Goal: Transaction & Acquisition: Purchase product/service

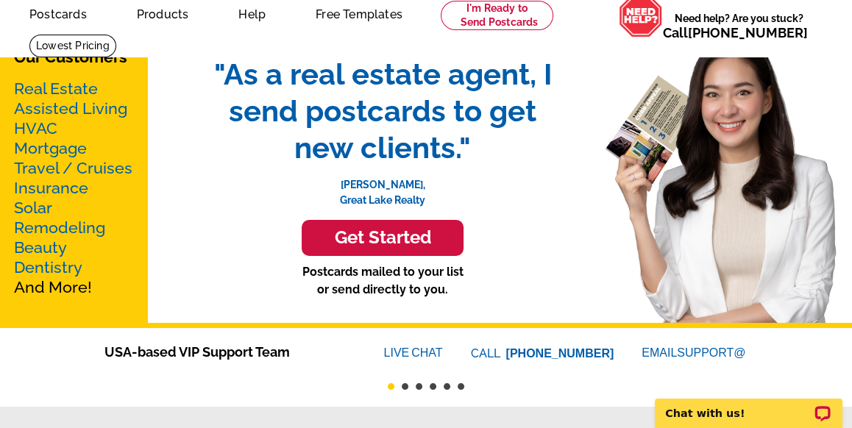
scroll to position [147, 0]
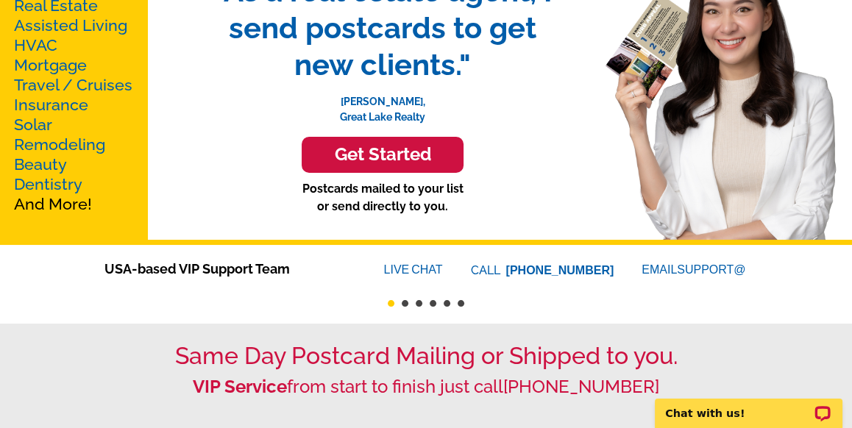
click at [421, 157] on h3 "Get Started" at bounding box center [382, 154] width 125 height 21
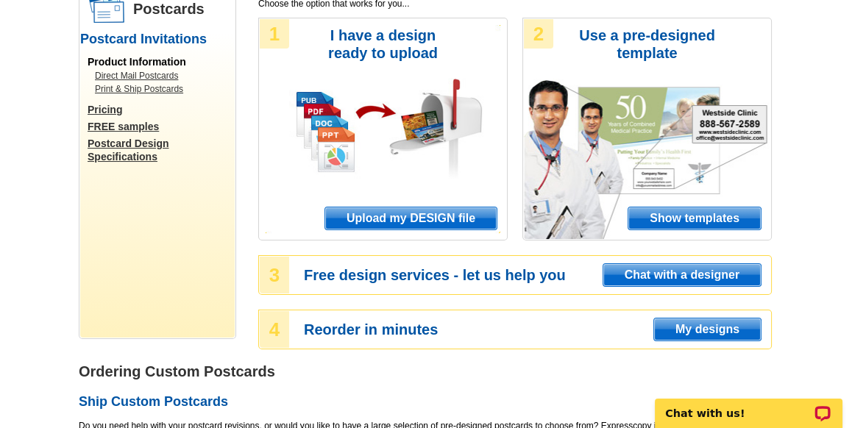
scroll to position [147, 0]
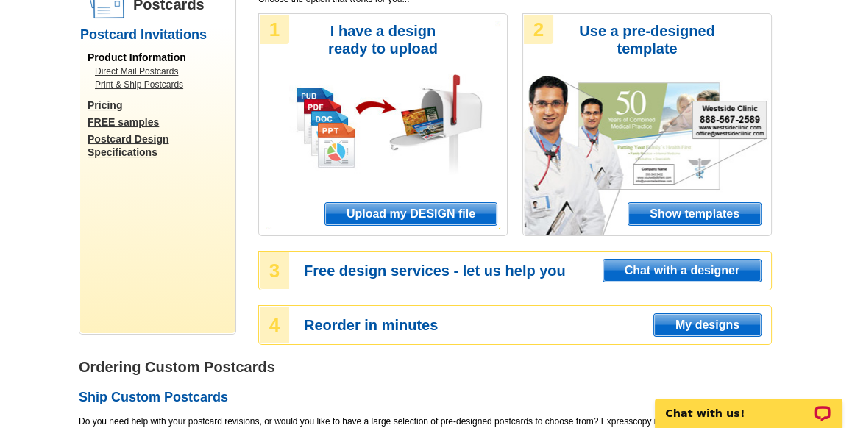
click at [739, 207] on span "Show templates" at bounding box center [694, 214] width 132 height 22
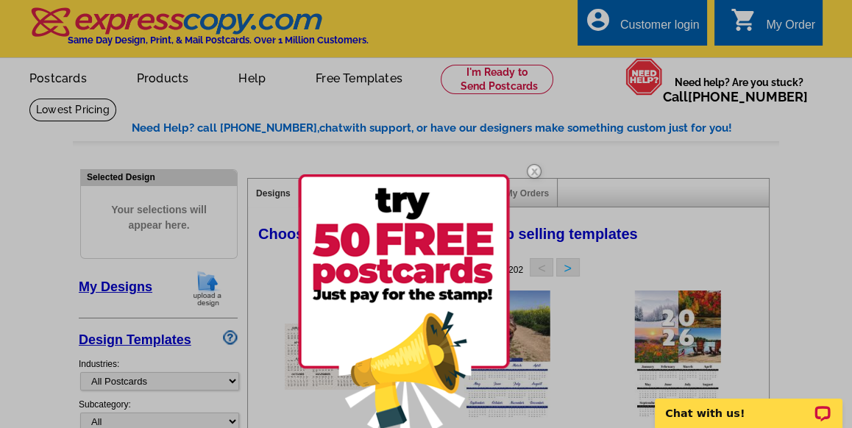
click at [810, 165] on div at bounding box center [426, 214] width 852 height 428
click at [531, 169] on img at bounding box center [534, 171] width 43 height 43
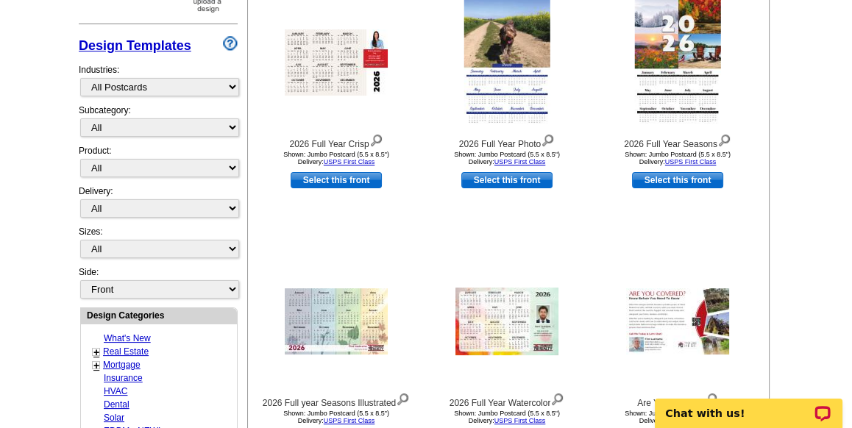
scroll to position [368, 0]
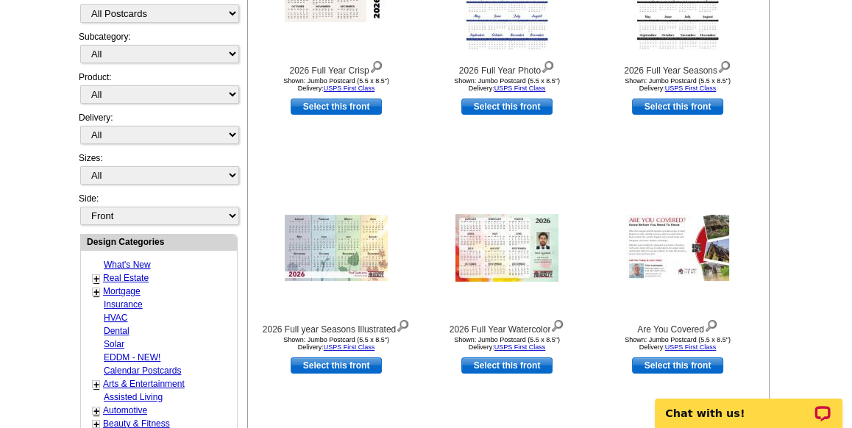
click at [101, 271] on div "+ Real Estate - Farming - Just Listed - Just Sold - Open House - Market Report …" at bounding box center [145, 277] width 114 height 13
click at [110, 273] on link "Real Estate" at bounding box center [126, 278] width 46 height 10
select select "785"
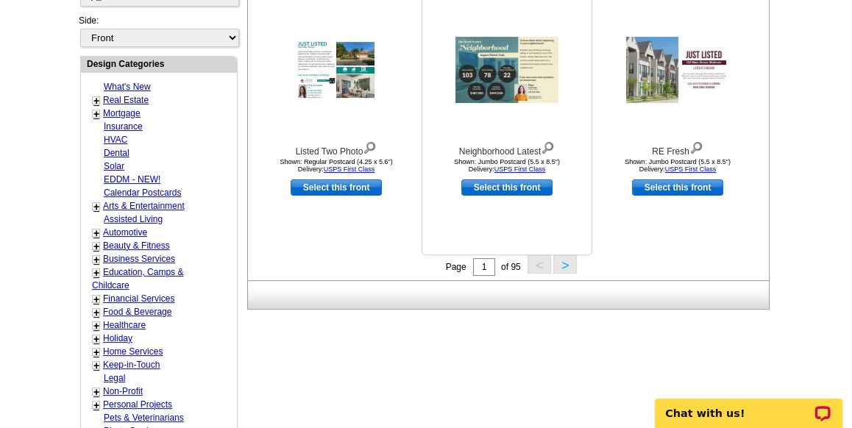
scroll to position [584, 0]
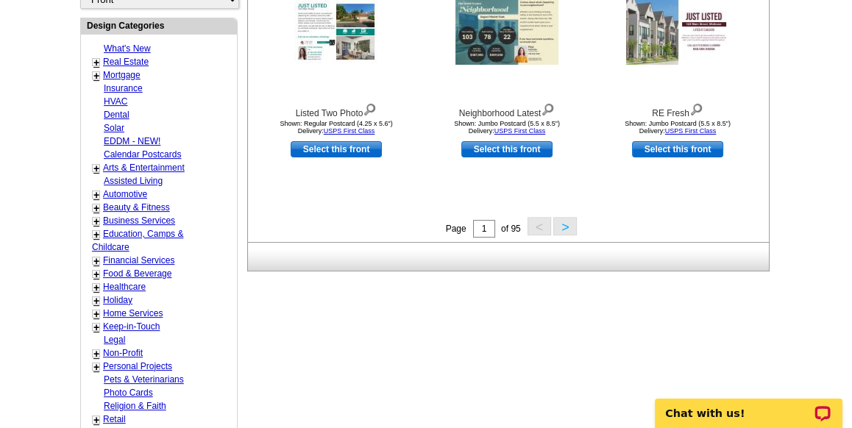
click at [559, 226] on button ">" at bounding box center [565, 226] width 24 height 18
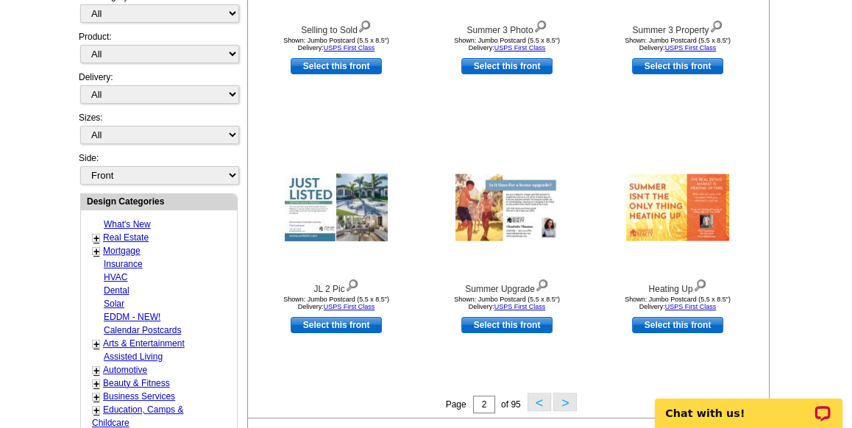
scroll to position [437, 0]
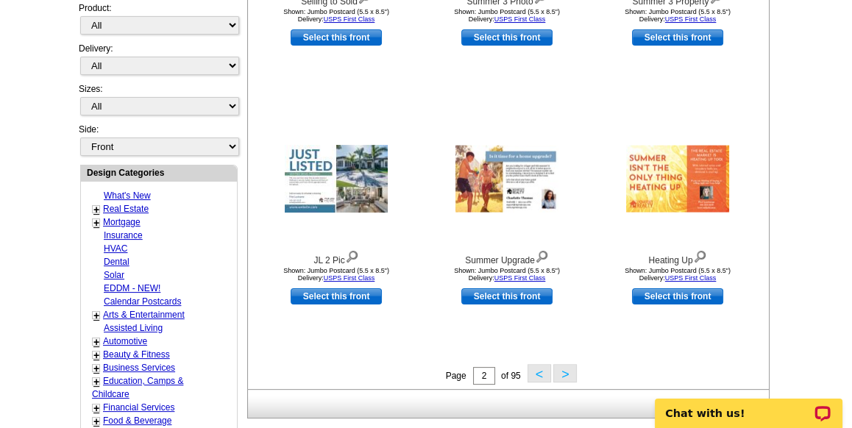
click at [94, 204] on link "+" at bounding box center [96, 210] width 6 height 12
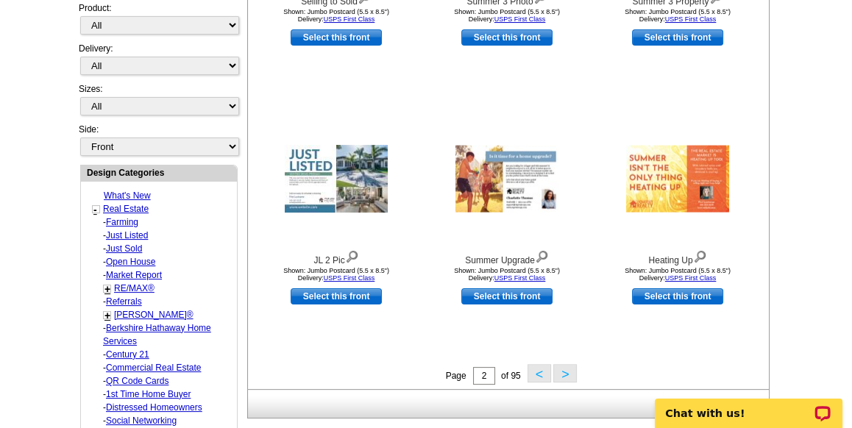
click at [104, 310] on link "+" at bounding box center [107, 316] width 6 height 12
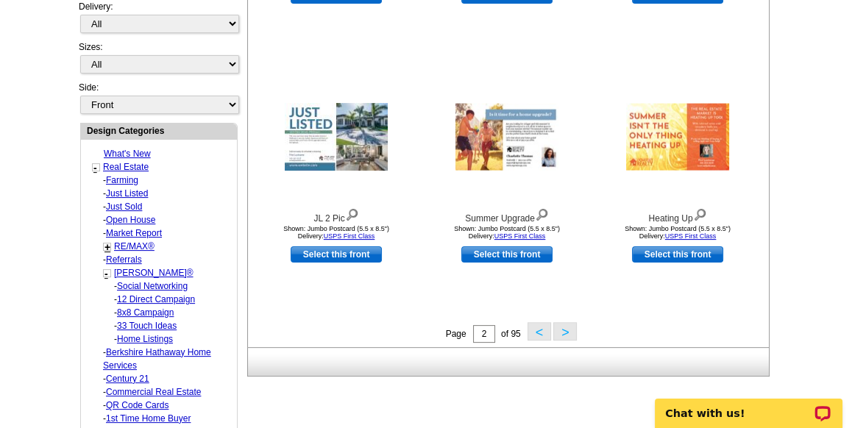
scroll to position [510, 0]
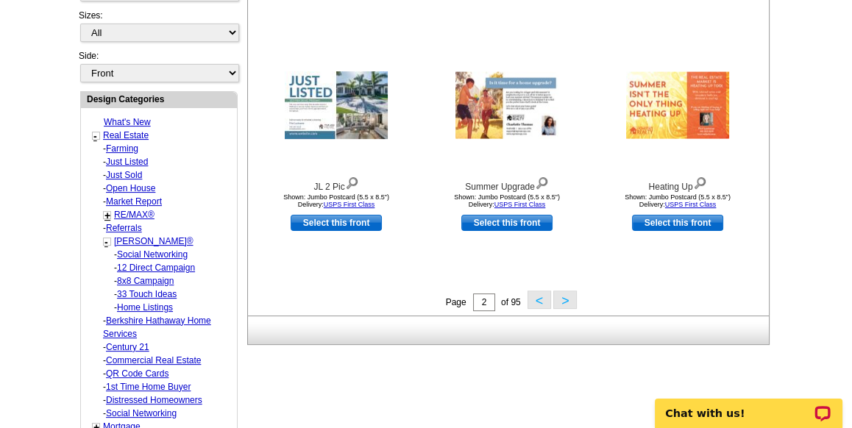
click at [153, 249] on link "Social Networking" at bounding box center [152, 254] width 71 height 10
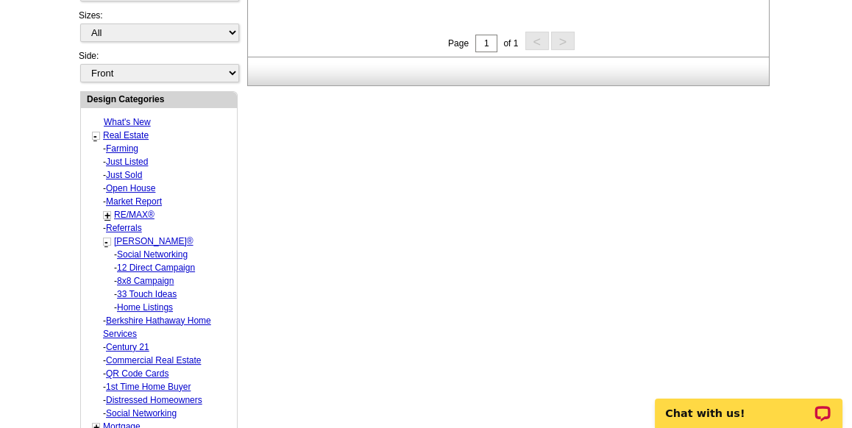
click at [175, 263] on link "12 Direct Campaign" at bounding box center [156, 268] width 78 height 10
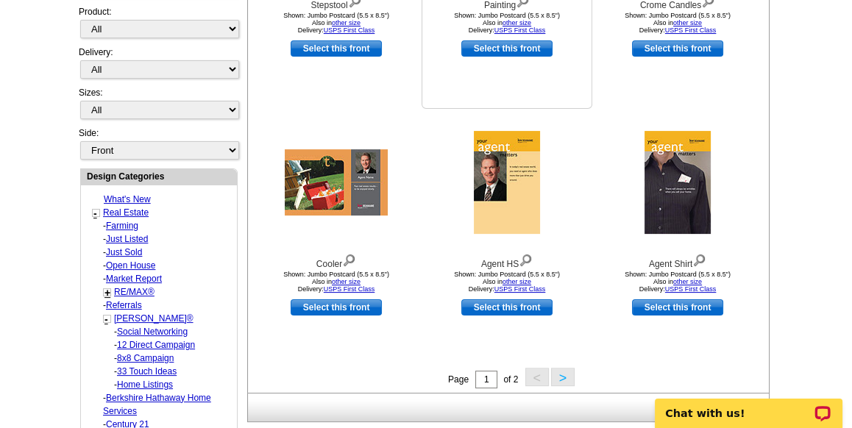
scroll to position [437, 0]
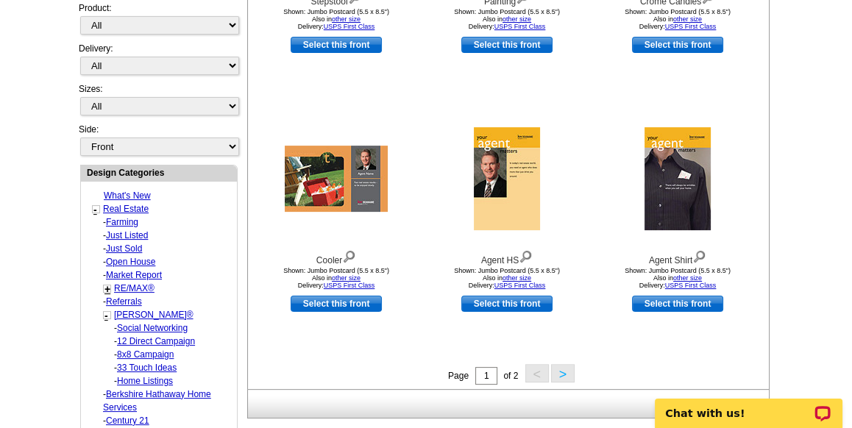
click at [567, 368] on button ">" at bounding box center [563, 373] width 24 height 18
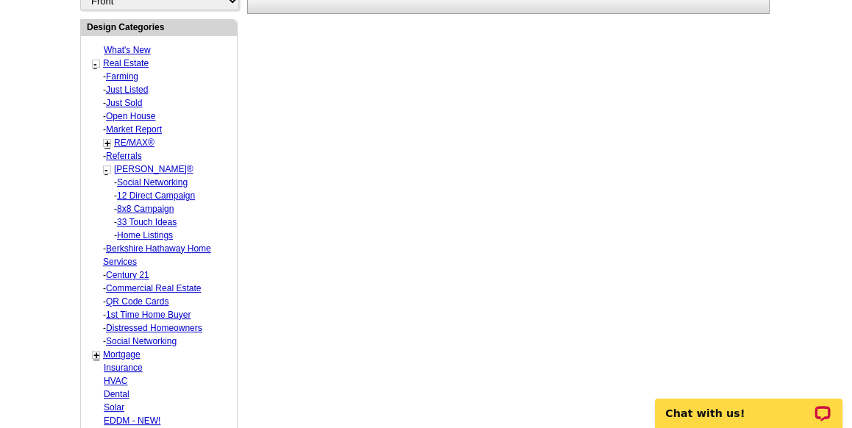
scroll to position [584, 0]
click at [157, 202] on link "8x8 Campaign" at bounding box center [145, 207] width 57 height 10
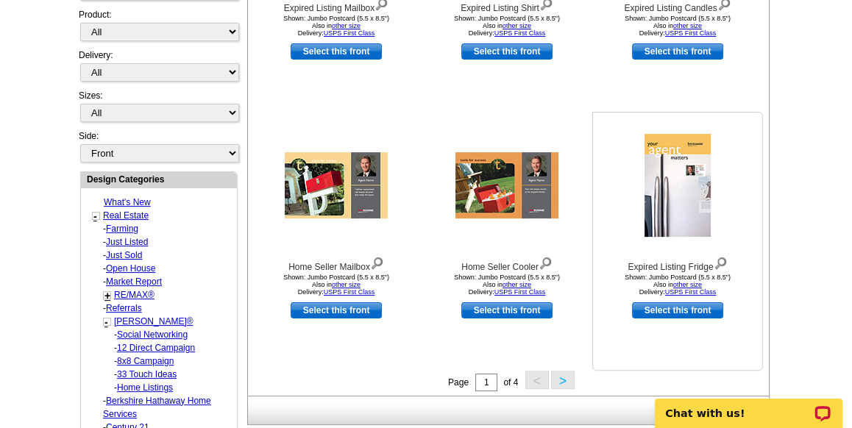
scroll to position [437, 0]
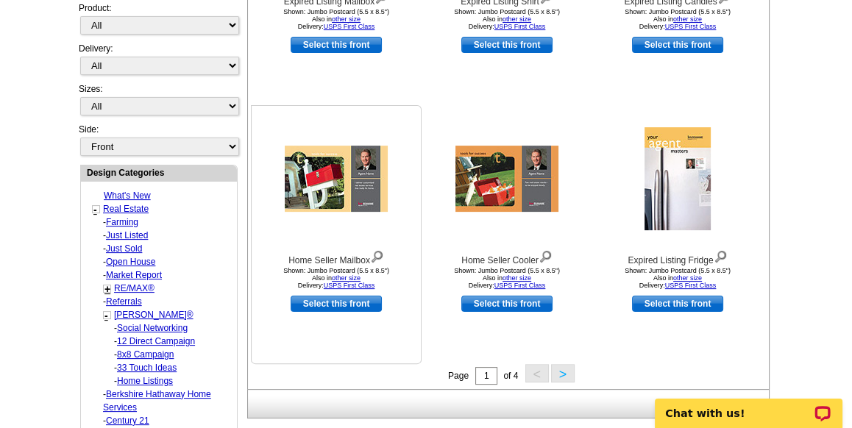
click at [348, 155] on img at bounding box center [336, 179] width 103 height 66
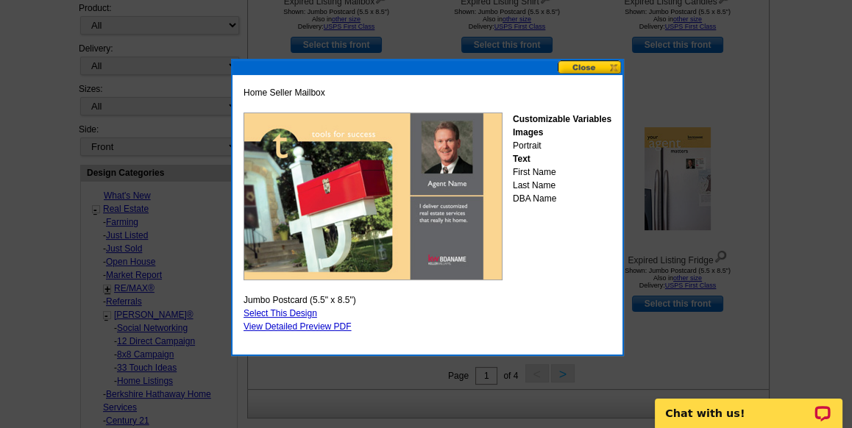
click at [601, 62] on button at bounding box center [589, 67] width 65 height 14
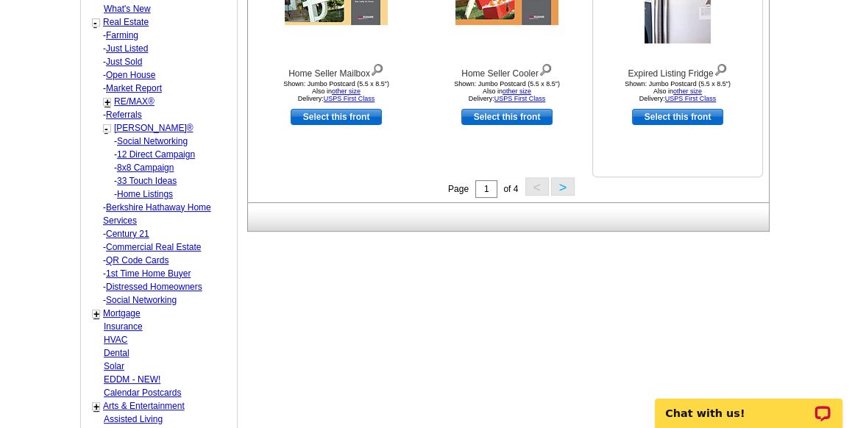
scroll to position [657, 0]
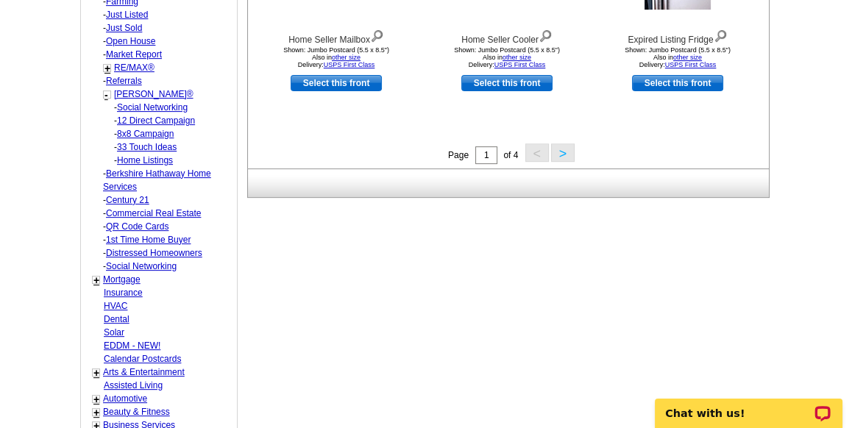
click at [558, 147] on button ">" at bounding box center [563, 152] width 24 height 18
click at [557, 148] on button ">" at bounding box center [563, 152] width 24 height 18
click at [563, 152] on button ">" at bounding box center [563, 152] width 24 height 18
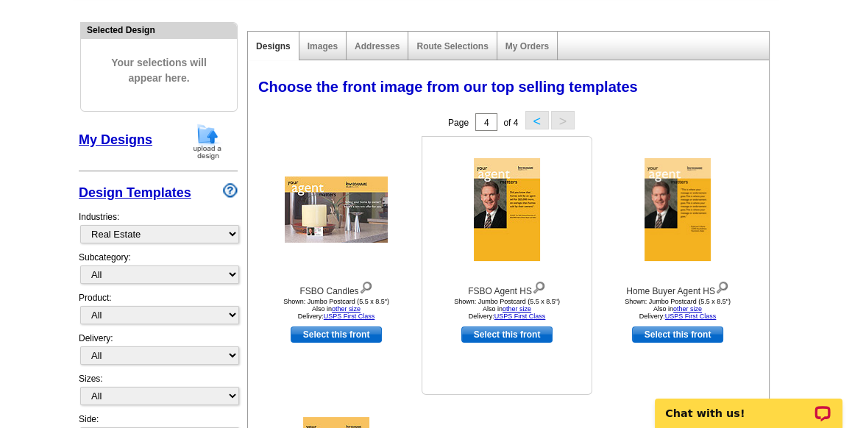
scroll to position [216, 0]
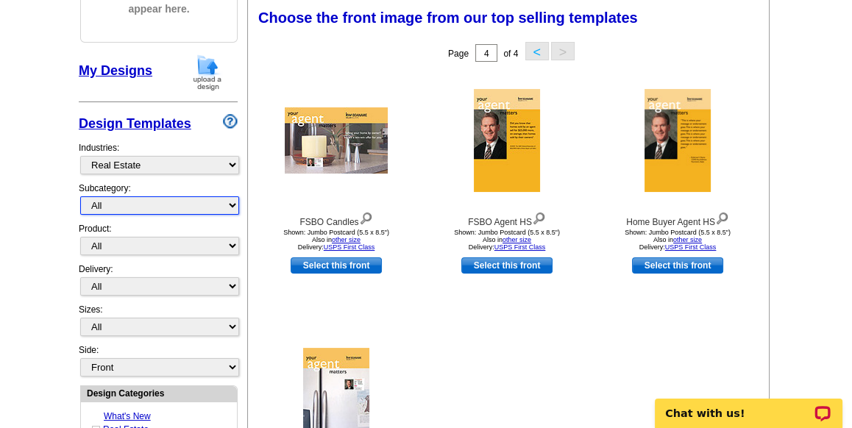
click at [191, 202] on select "All" at bounding box center [159, 205] width 159 height 18
click at [191, 204] on select "All" at bounding box center [159, 205] width 159 height 18
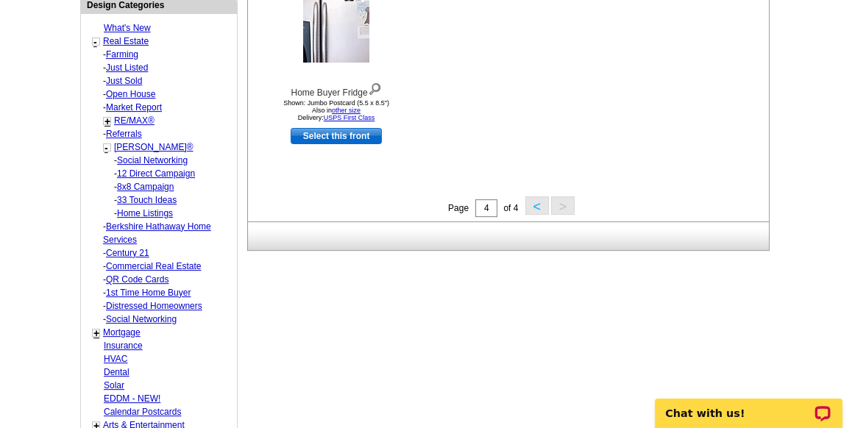
scroll to position [583, 0]
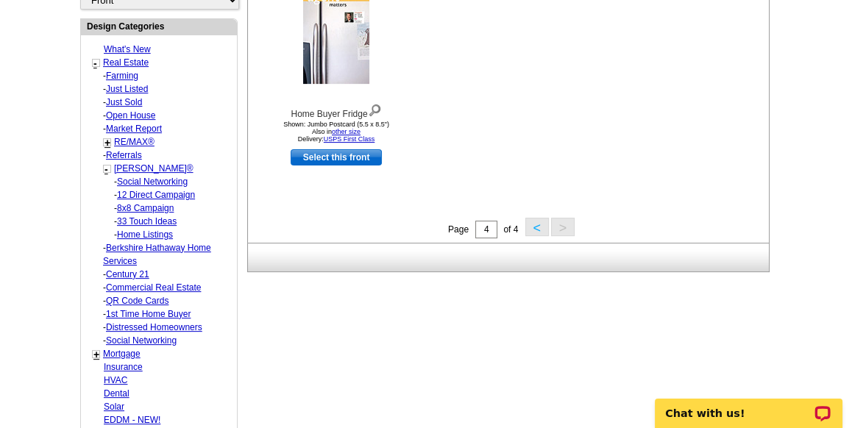
click at [146, 163] on link "[PERSON_NAME]®" at bounding box center [153, 168] width 79 height 10
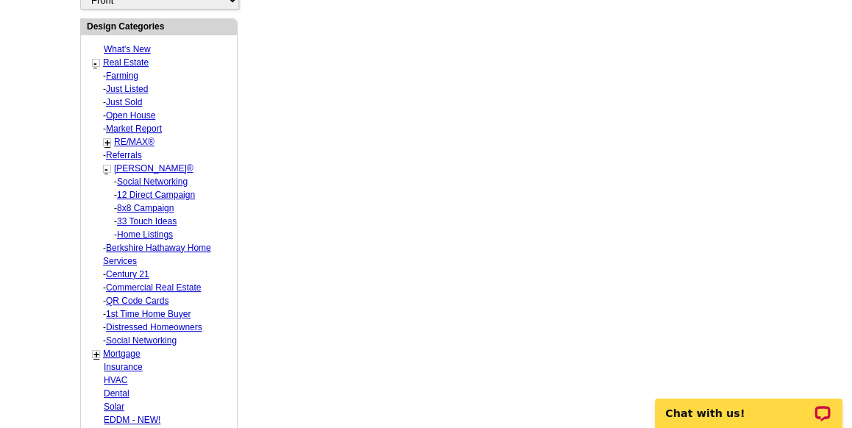
select select "793"
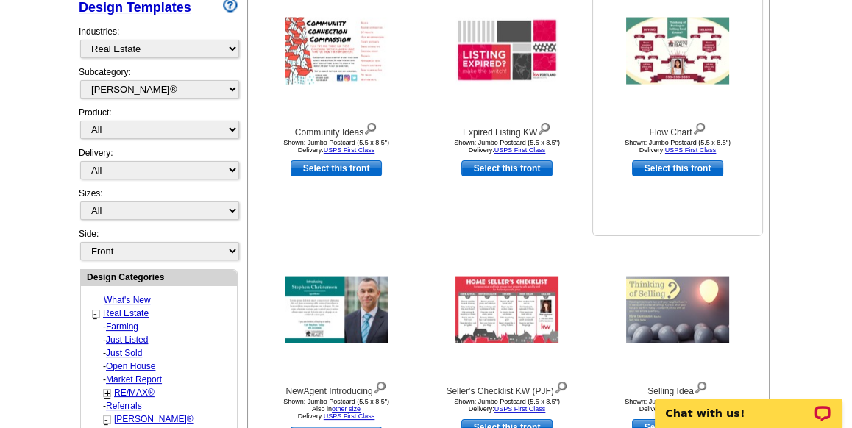
scroll to position [463, 0]
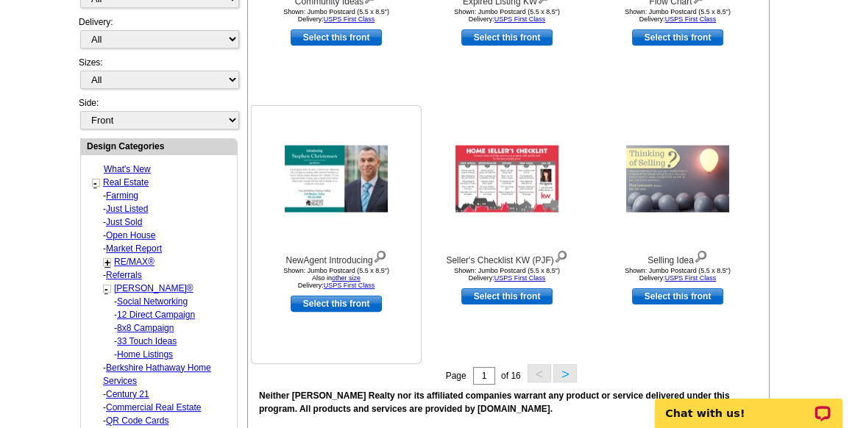
click at [343, 185] on img at bounding box center [336, 179] width 103 height 67
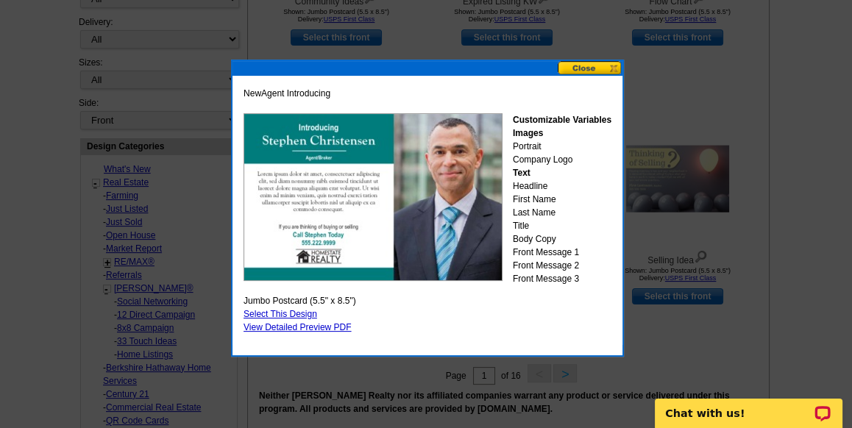
click at [302, 309] on link "Select This Design" at bounding box center [280, 314] width 74 height 10
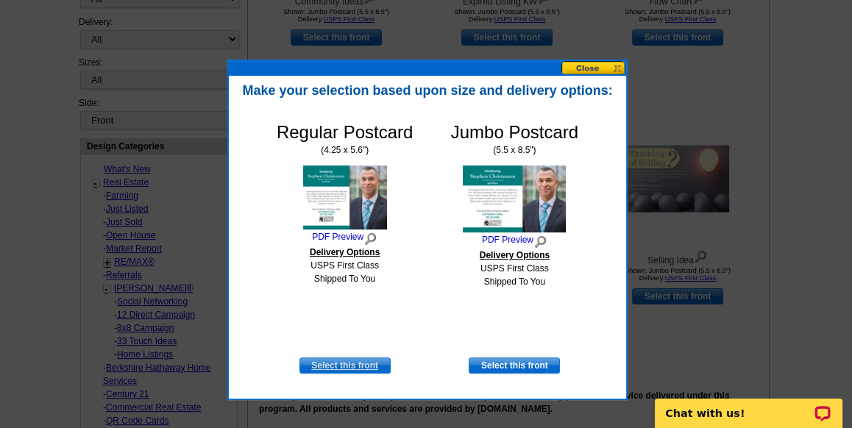
click at [337, 358] on link "Select this front" at bounding box center [344, 365] width 91 height 16
select select "1"
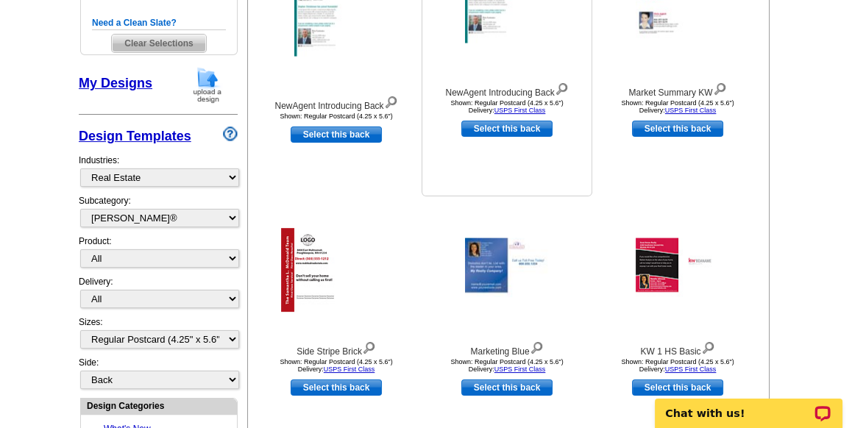
scroll to position [220, 0]
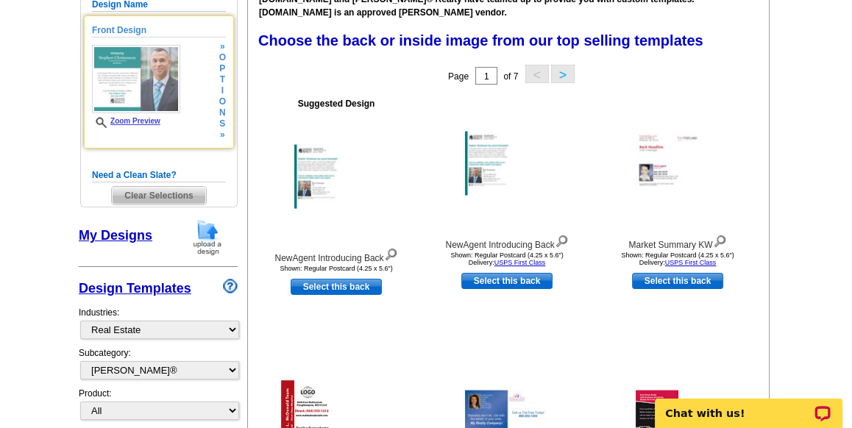
click at [210, 143] on div "Front Design Zoom Preview » o p t i o n s » Change Your Design Edit Design Copy…" at bounding box center [159, 81] width 150 height 133
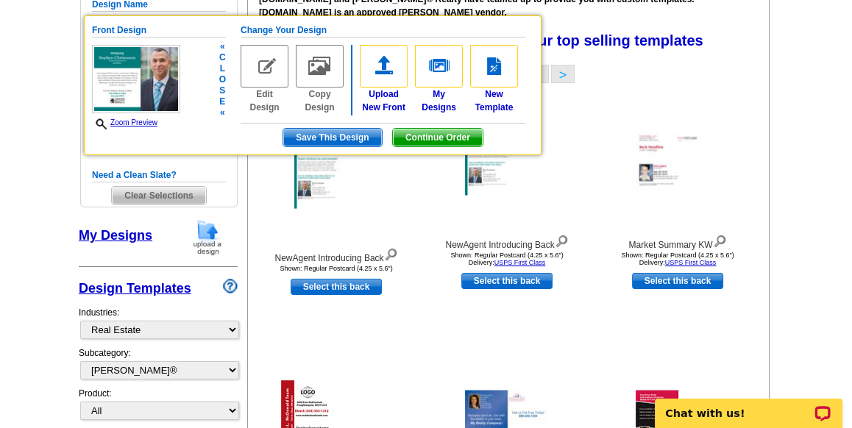
click at [226, 101] on div "Front Design Zoom Preview « c l o s e « Change Your Design Edit Design Copy Des…" at bounding box center [312, 85] width 457 height 140
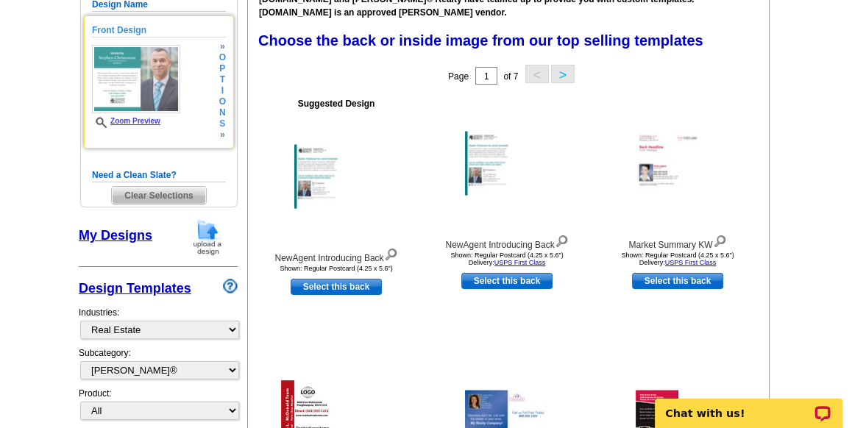
click at [209, 91] on div "Front Design Zoom Preview » o p t i o n s »" at bounding box center [159, 82] width 134 height 117
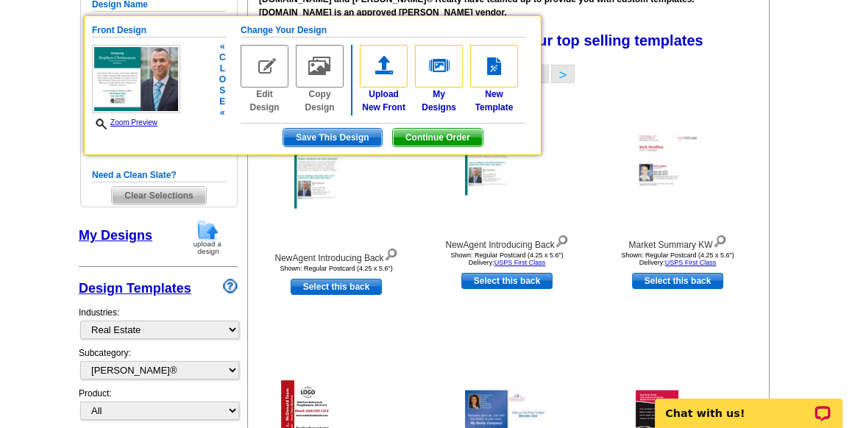
click at [279, 54] on img at bounding box center [264, 66] width 48 height 43
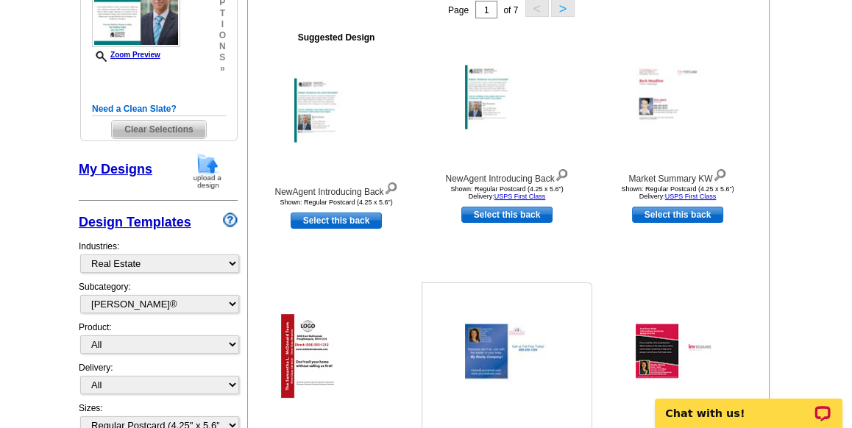
scroll to position [441, 0]
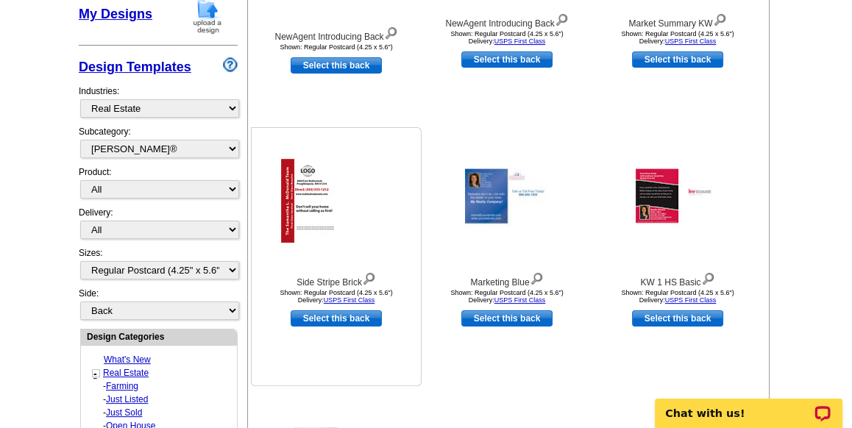
click at [310, 215] on img at bounding box center [336, 201] width 110 height 84
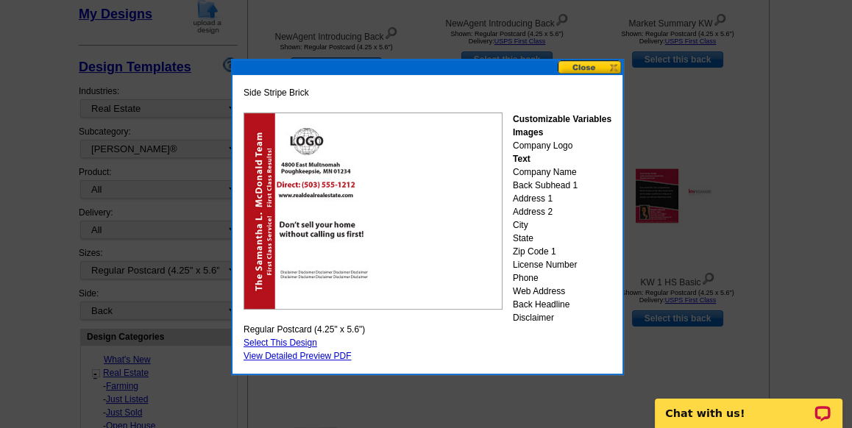
click at [260, 341] on link "Select This Design" at bounding box center [280, 343] width 74 height 10
select select "front"
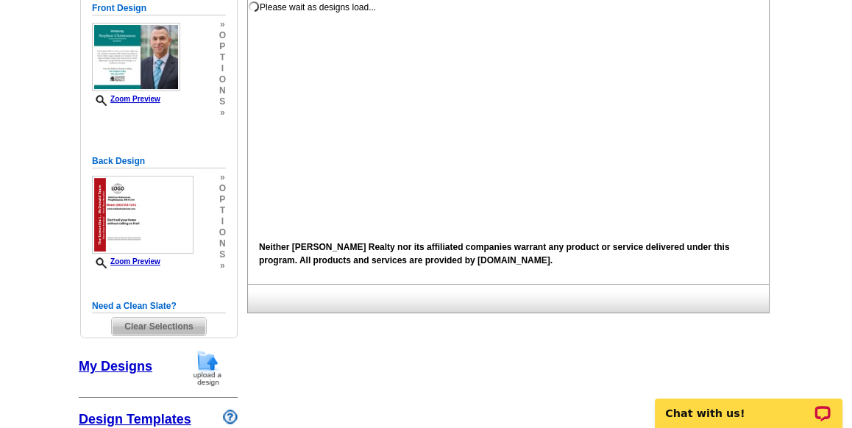
scroll to position [5, 0]
